Goal: Task Accomplishment & Management: Complete application form

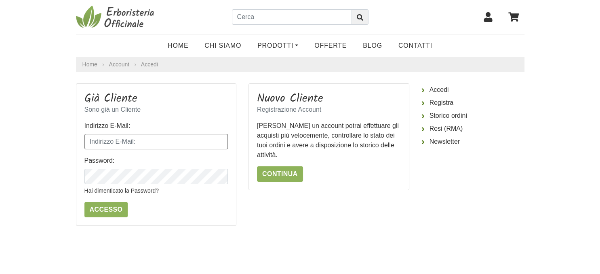
click at [128, 140] on input "Indirizzo E-Mail:" at bounding box center [157, 141] width 144 height 15
type input "paolo.loiaconi@gmail.com"
click at [115, 193] on link "Hai dimenticato la Password?" at bounding box center [122, 190] width 74 height 6
click at [268, 176] on link "Continua" at bounding box center [280, 173] width 46 height 15
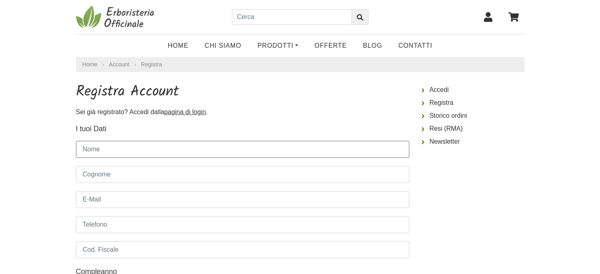
click at [103, 155] on input "Nome" at bounding box center [243, 149] width 334 height 17
type input "[PERSON_NAME]"
type input "LOIACONI"
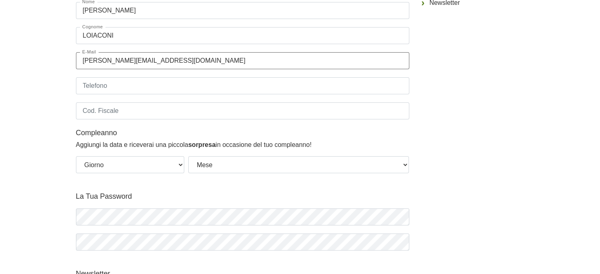
scroll to position [171, 0]
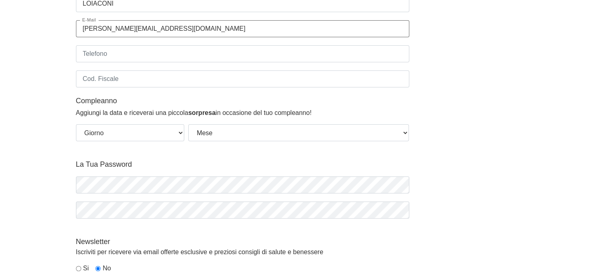
type input "[PERSON_NAME][EMAIL_ADDRESS][DOMAIN_NAME]"
click at [76, 124] on select "Giorno 01 02 03 04 05 06 07 08 09 10 11 12 13 14 15 16 17 18 19 20 21 22 23 24 …" at bounding box center [130, 132] width 108 height 17
select select "16"
click option "16" at bounding box center [0, 0] width 0 height 0
click at [188, 124] on select "Mese Gennaio [PERSON_NAME] Giugno Luglio Agosto Settembre Ottobre Novembre Dice…" at bounding box center [298, 132] width 221 height 17
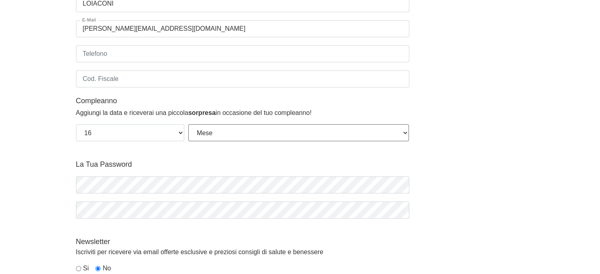
select select "12"
click option "Dicembre" at bounding box center [0, 0] width 0 height 0
click at [400, 184] on icon "button" at bounding box center [402, 184] width 6 height 5
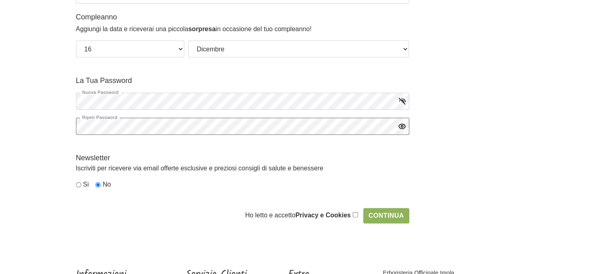
scroll to position [256, 0]
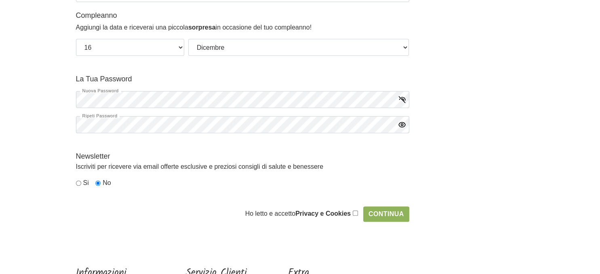
click at [357, 211] on input "checkbox" at bounding box center [355, 212] width 5 height 5
checkbox input "true"
click at [387, 215] on input "Continua" at bounding box center [386, 213] width 46 height 15
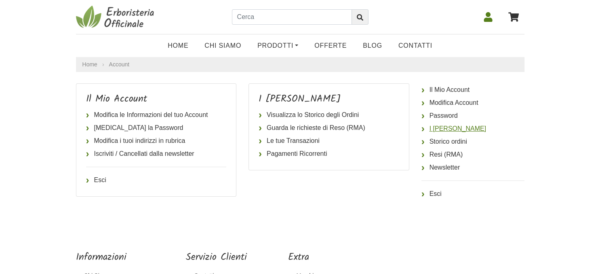
click at [444, 128] on link "I miei Indirizzi" at bounding box center [473, 128] width 103 height 13
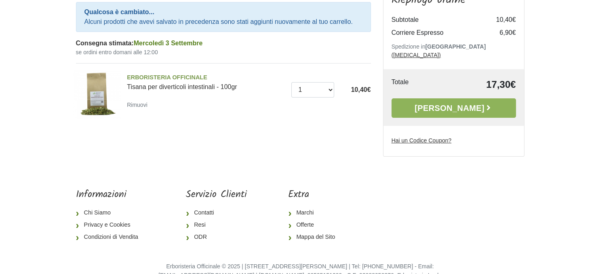
scroll to position [115, 0]
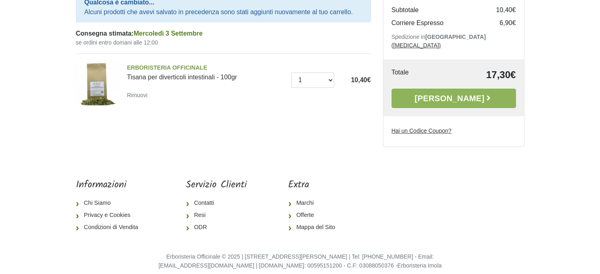
click at [47, 72] on body "1 Home Chi Siamo Prodotti Fit-Therapy Caramelle, [GEOGRAPHIC_DATA], Dolcificant…" at bounding box center [300, 83] width 600 height 397
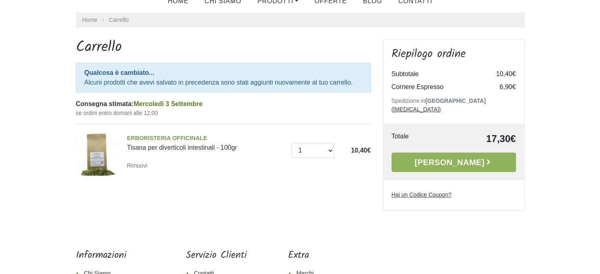
scroll to position [0, 0]
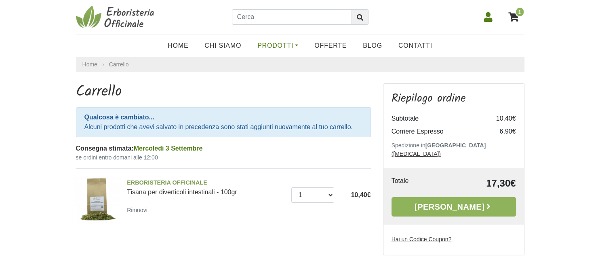
click at [277, 46] on link "Prodotti" at bounding box center [277, 46] width 57 height 16
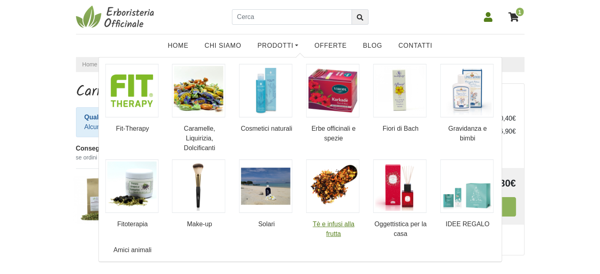
click at [336, 183] on img at bounding box center [332, 185] width 53 height 53
